Goal: Task Accomplishment & Management: Manage account settings

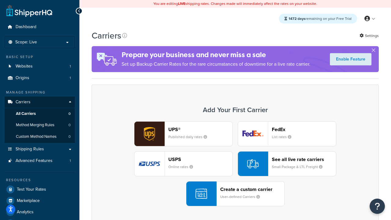
click at [235, 164] on div "UPS® Published daily rates FedEx List rates USPS Online rates See all live rate…" at bounding box center [235, 163] width 274 height 85
click at [304, 129] on header "FedEx" at bounding box center [304, 129] width 64 height 6
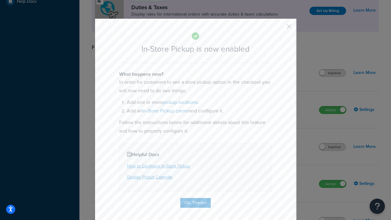
click at [280, 28] on button "button" at bounding box center [280, 29] width 2 height 2
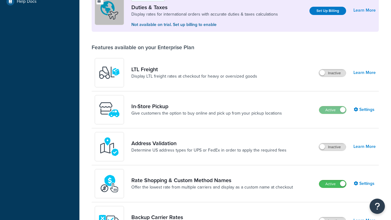
scroll to position [186, 0]
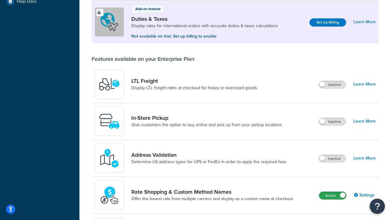
click at [332, 195] on label "Active" at bounding box center [332, 195] width 27 height 7
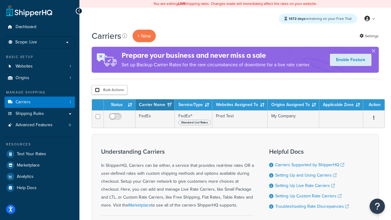
click at [97, 90] on input "checkbox" at bounding box center [97, 90] width 5 height 5
checkbox input "true"
click at [0, 0] on button "Delete" at bounding box center [0, 0] width 0 height 0
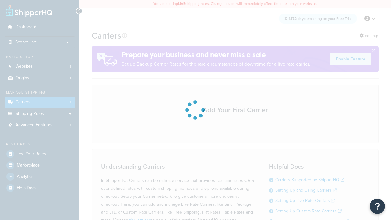
scroll to position [54, 0]
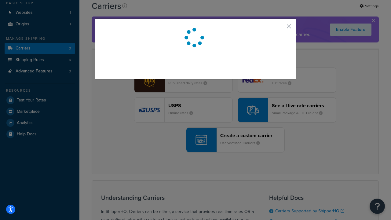
click at [280, 28] on button "button" at bounding box center [280, 29] width 2 height 2
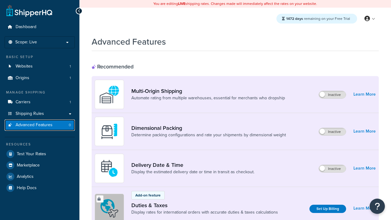
click at [40, 125] on span "Advanced Features" at bounding box center [34, 124] width 37 height 5
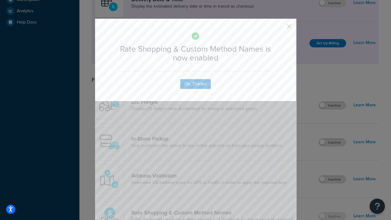
click at [280, 28] on button "button" at bounding box center [280, 29] width 2 height 2
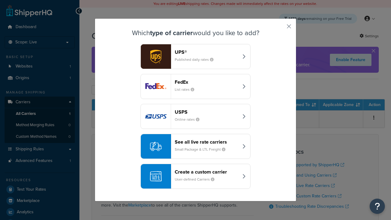
click at [195, 146] on div "See all live rate carriers Small Package & LTL Freight" at bounding box center [207, 146] width 64 height 15
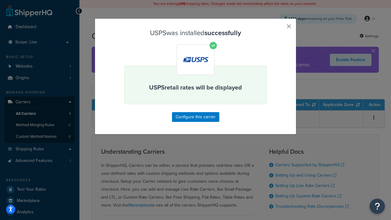
click at [280, 28] on button "button" at bounding box center [280, 29] width 2 height 2
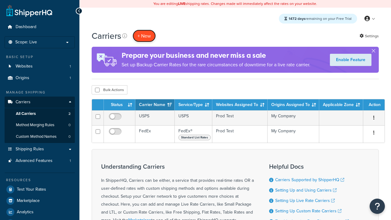
click at [144, 36] on button "+ New" at bounding box center [144, 36] width 23 height 13
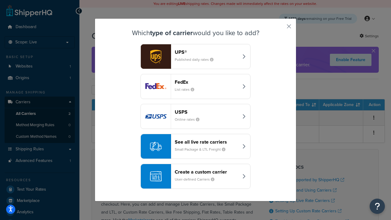
click at [195, 146] on div "See all live rate carriers Small Package & LTL Freight" at bounding box center [207, 146] width 64 height 15
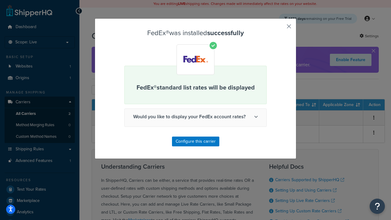
click at [280, 28] on button "button" at bounding box center [280, 29] width 2 height 2
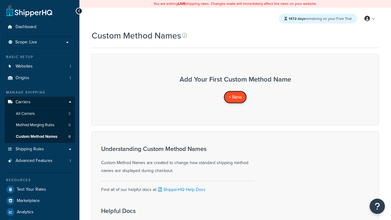
click at [235, 97] on span "+ New" at bounding box center [234, 96] width 13 height 7
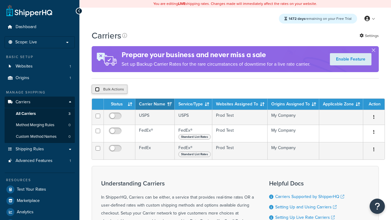
click at [97, 89] on input "checkbox" at bounding box center [97, 89] width 5 height 5
checkbox input "true"
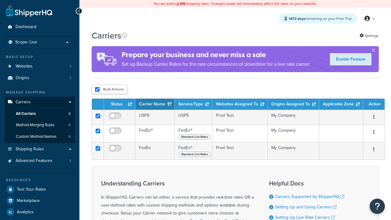
click at [0, 0] on button "Delete" at bounding box center [0, 0] width 0 height 0
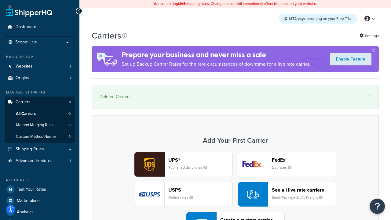
click at [235, 177] on div "UPS® Published daily rates FedEx List rates USPS Online rates See all live rate…" at bounding box center [235, 194] width 274 height 85
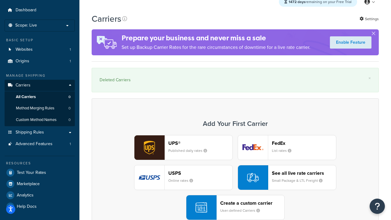
click at [235, 207] on div "Create a custom carrier User-defined Carriers" at bounding box center [252, 207] width 64 height 15
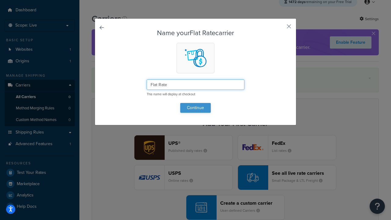
type input "Flat Rate"
click at [195, 107] on button "Continue" at bounding box center [195, 108] width 31 height 10
